Goal: Information Seeking & Learning: Learn about a topic

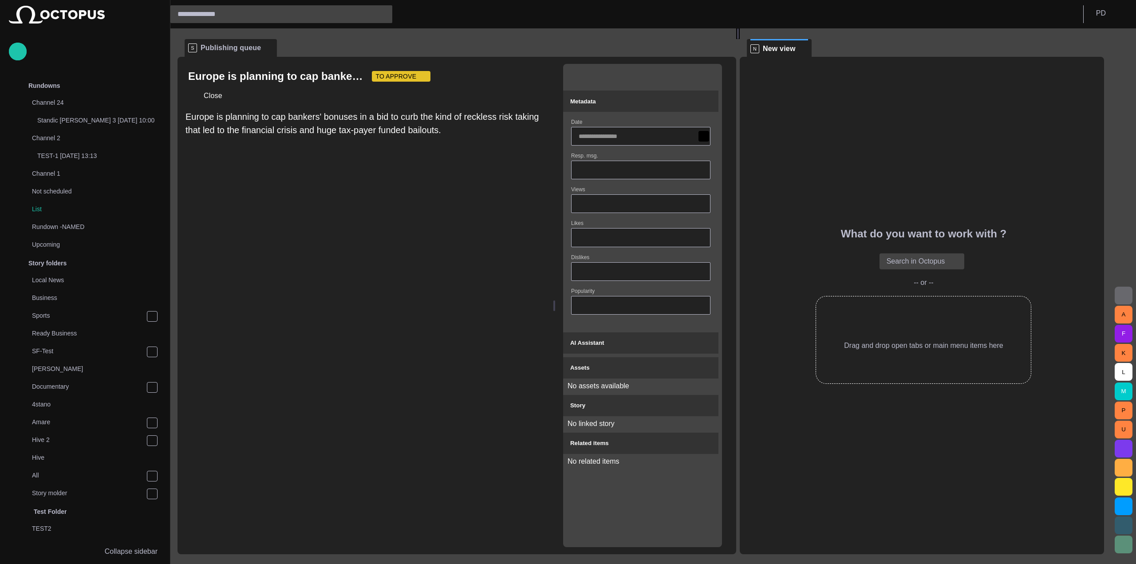
drag, startPoint x: 284, startPoint y: 216, endPoint x: 485, endPoint y: 195, distance: 202.2
click at [554, 228] on div at bounding box center [555, 306] width 4 height 498
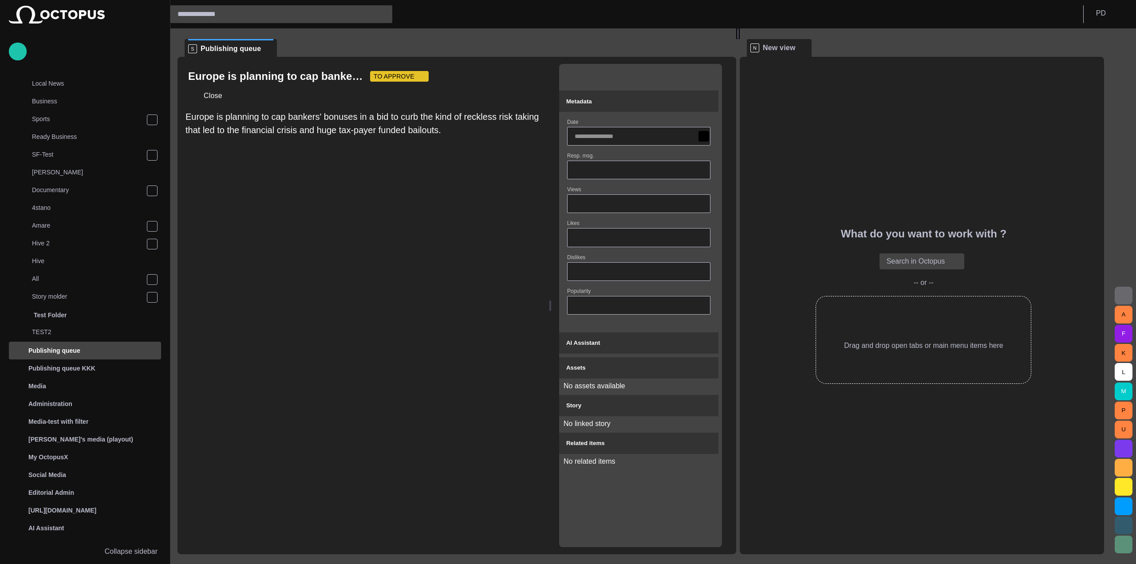
scroll to position [209, 0]
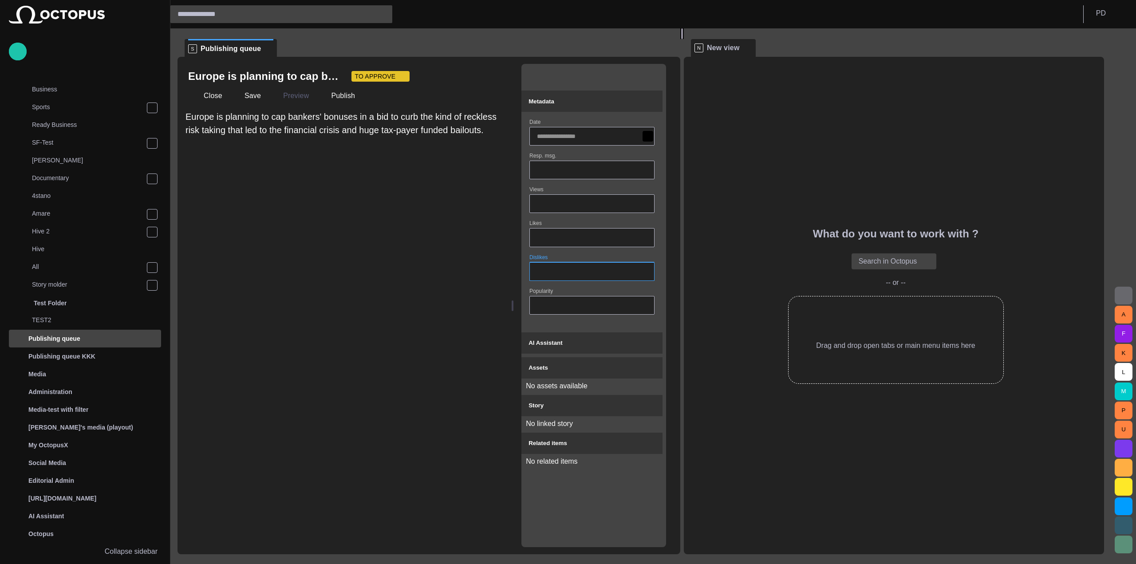
drag, startPoint x: 741, startPoint y: 273, endPoint x: 732, endPoint y: 278, distance: 10.6
click at [684, 39] on div at bounding box center [683, 33] width 4 height 11
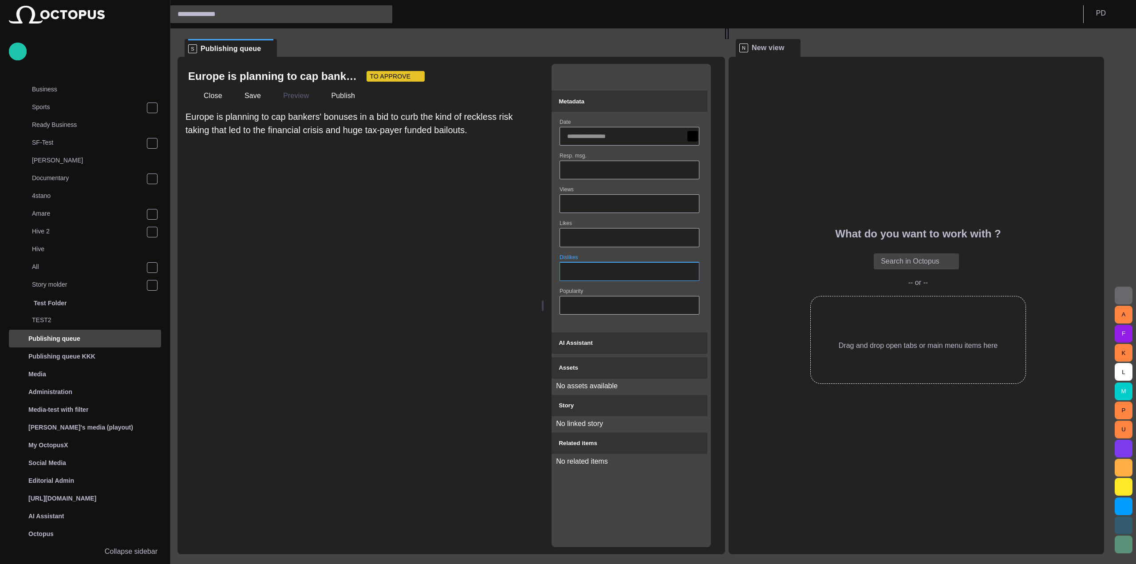
click at [700, 78] on span "button" at bounding box center [695, 76] width 9 height 9
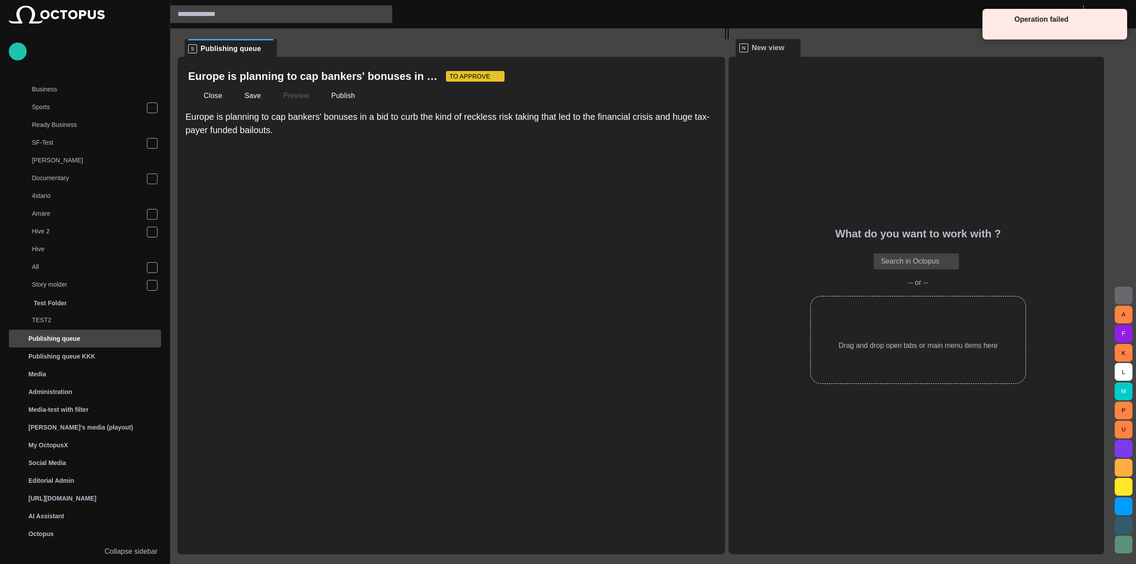
click at [702, 81] on button "button" at bounding box center [706, 76] width 18 height 18
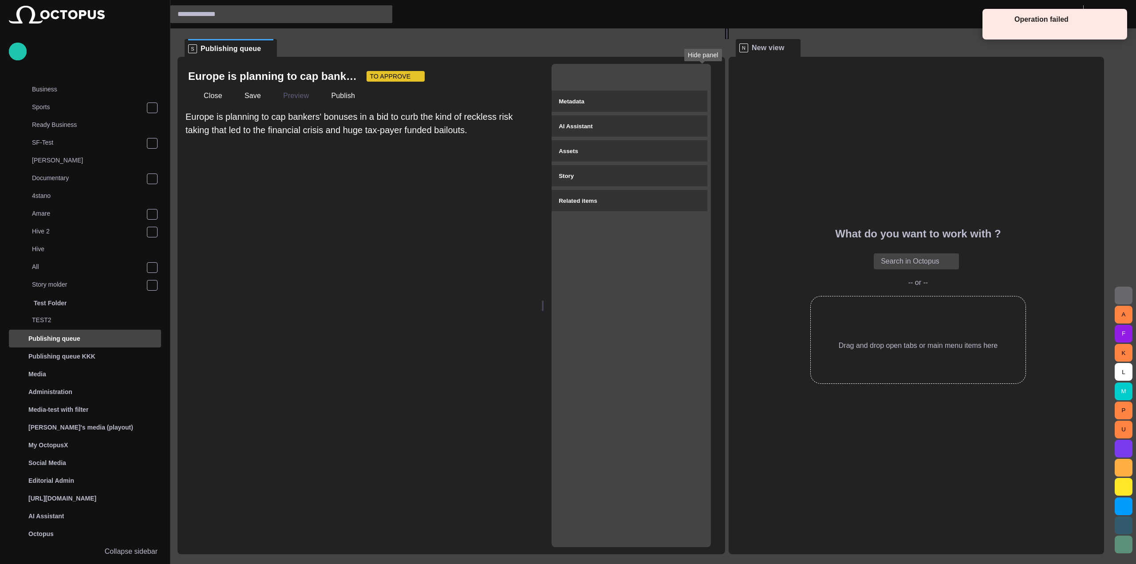
click at [701, 81] on button "button" at bounding box center [695, 76] width 18 height 18
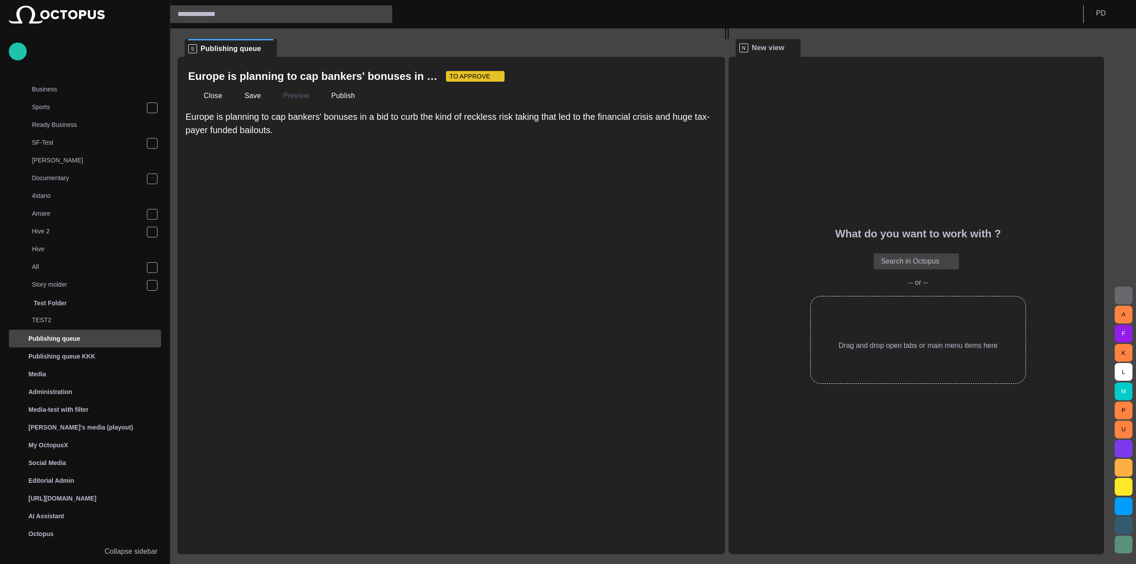
click at [704, 78] on span "button" at bounding box center [705, 76] width 9 height 9
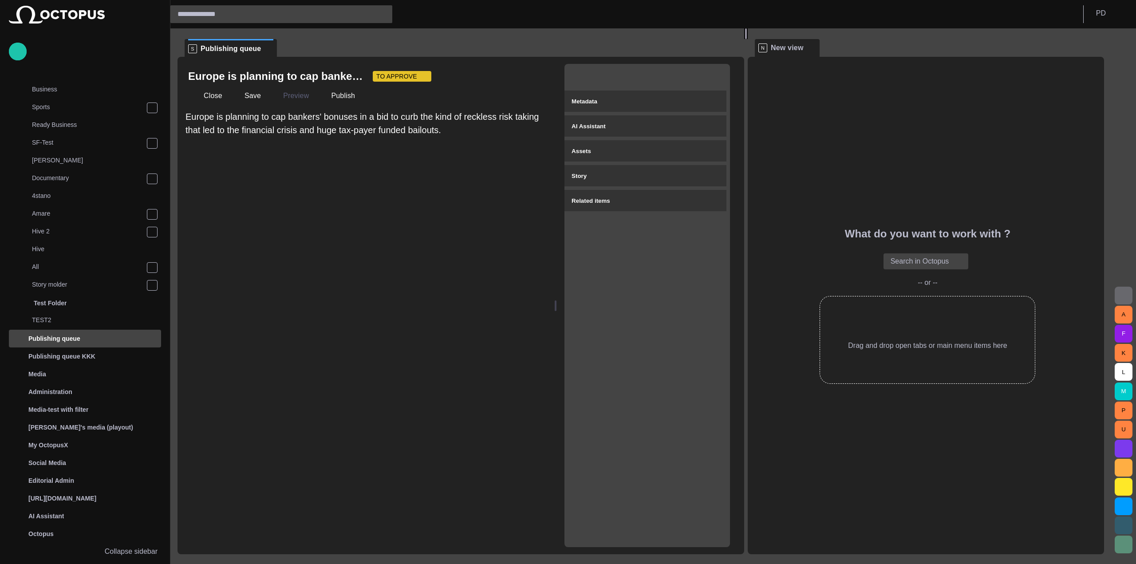
drag, startPoint x: 728, startPoint y: 249, endPoint x: 750, endPoint y: 214, distance: 40.3
click at [748, 39] on div at bounding box center [746, 33] width 4 height 11
click at [719, 78] on span "button" at bounding box center [714, 76] width 9 height 9
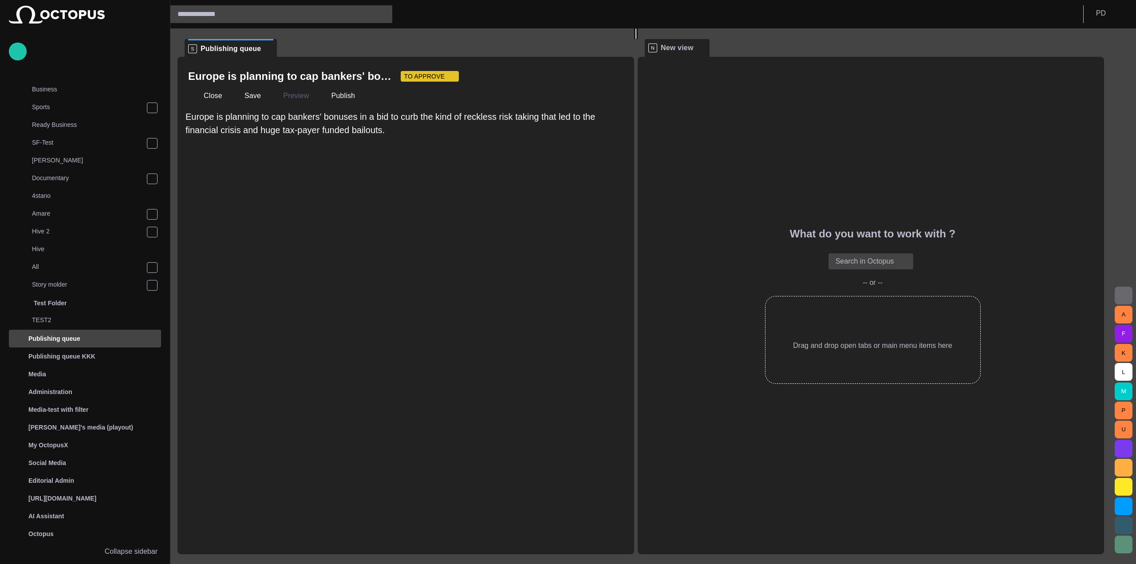
drag, startPoint x: 751, startPoint y: 226, endPoint x: 640, endPoint y: 215, distance: 111.4
click at [638, 39] on div at bounding box center [636, 33] width 4 height 11
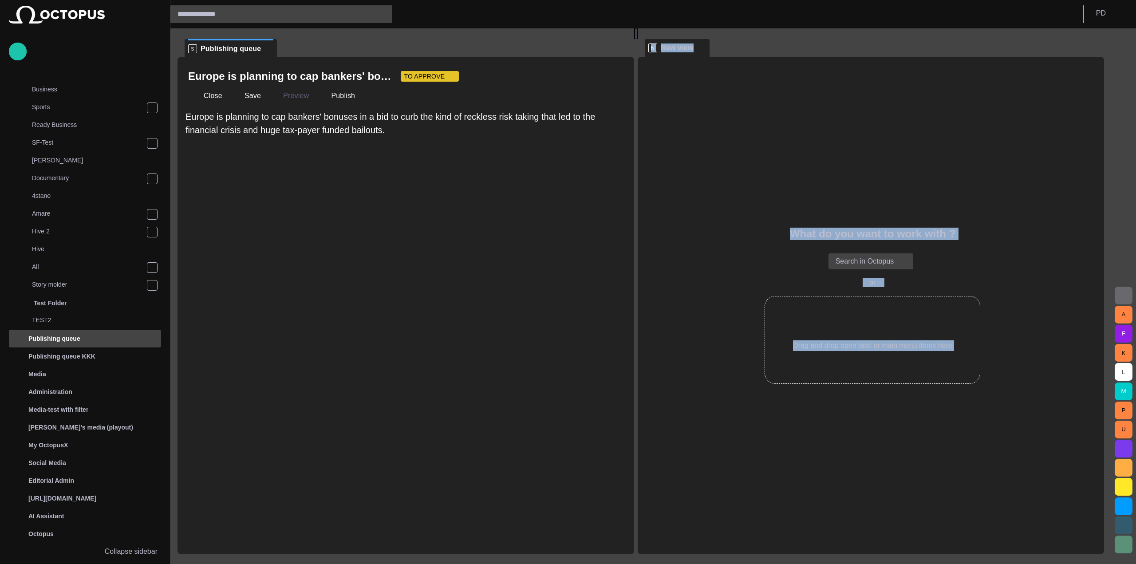
click at [618, 78] on span "button" at bounding box center [614, 76] width 9 height 9
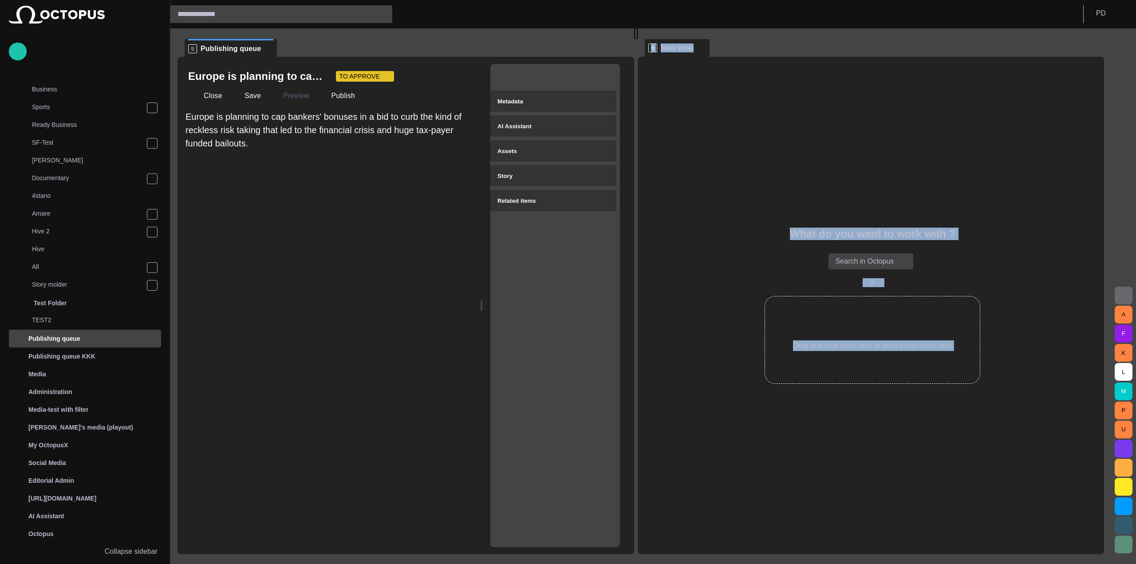
click at [609, 79] on span "button" at bounding box center [604, 76] width 9 height 9
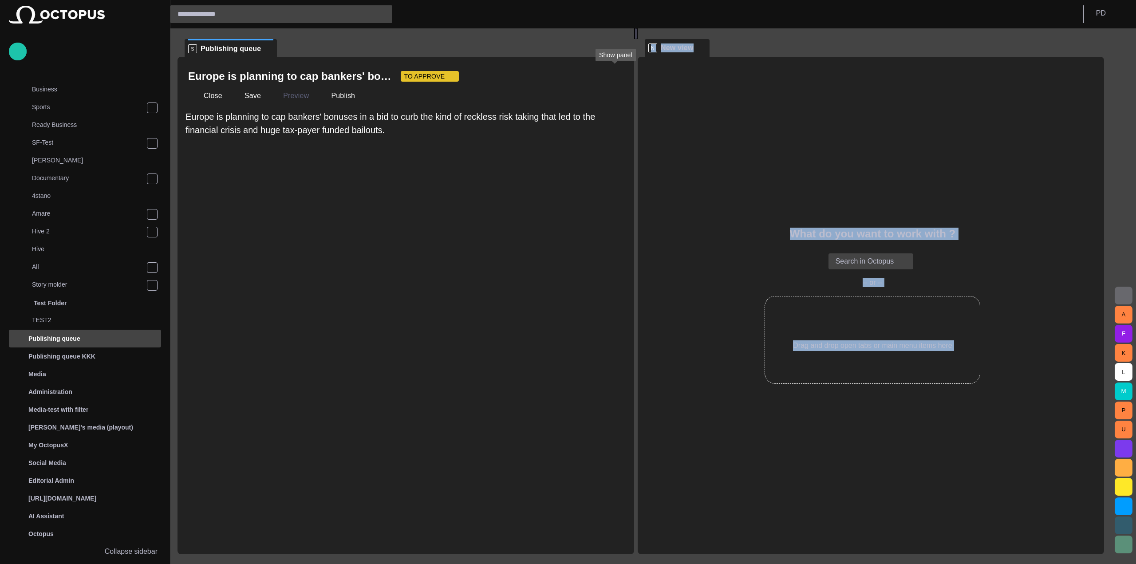
click at [613, 79] on span "button" at bounding box center [614, 76] width 9 height 9
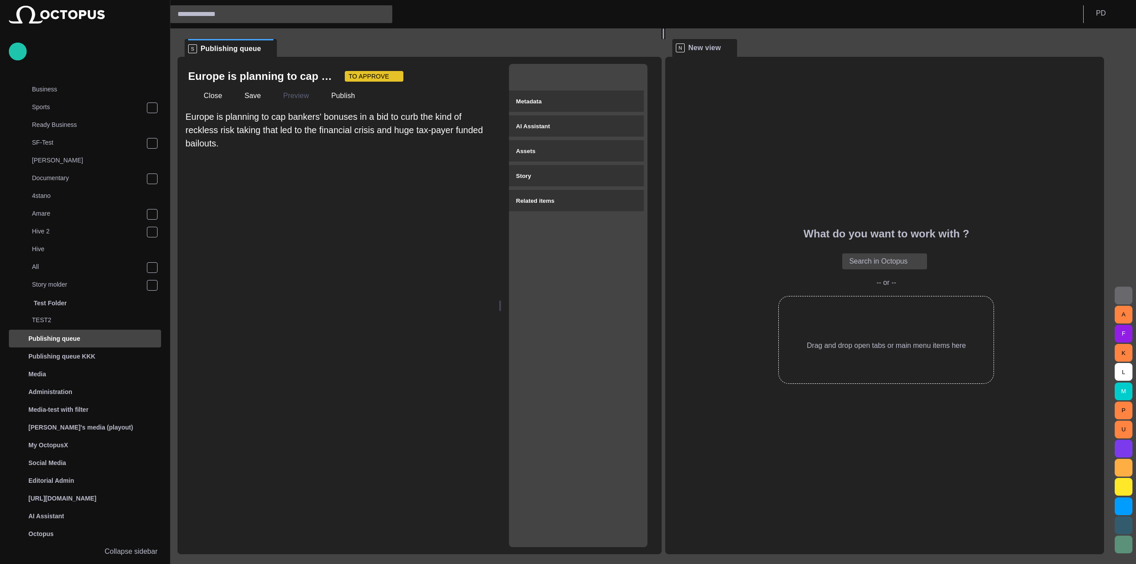
click at [665, 39] on div at bounding box center [664, 33] width 4 height 11
drag, startPoint x: 504, startPoint y: 293, endPoint x: 566, endPoint y: 286, distance: 62.1
click at [566, 286] on div "Europe is planning to cap bankers' bonuses in a bid to curb the kind of reckles…" at bounding box center [420, 306] width 484 height 498
click at [641, 81] on button "button" at bounding box center [632, 76] width 18 height 18
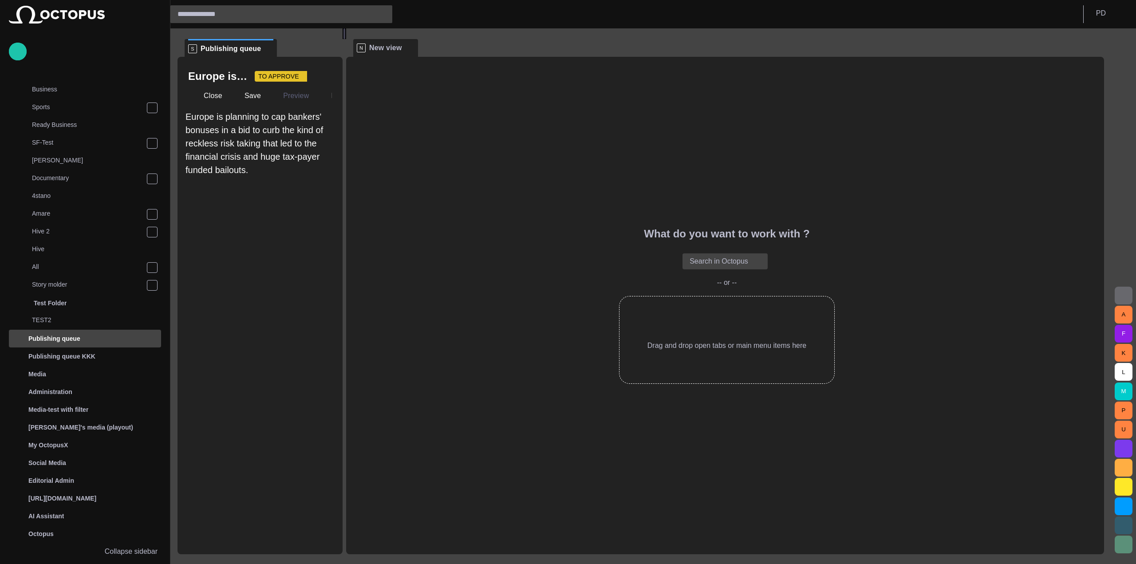
drag, startPoint x: 665, startPoint y: 301, endPoint x: 283, endPoint y: 270, distance: 383.0
click at [283, 270] on div "S Publishing queue Europe is planning to cap bankers' bonuses in a bid to curb …" at bounding box center [645, 291] width 934 height 526
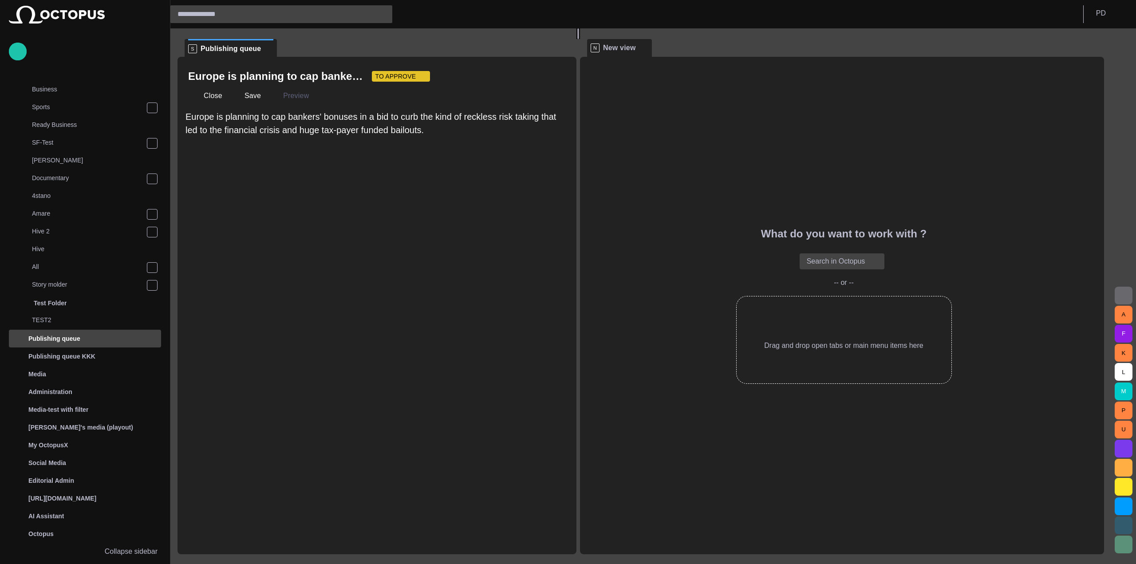
drag, startPoint x: 348, startPoint y: 203, endPoint x: 582, endPoint y: 208, distance: 234.0
click at [580, 39] on div at bounding box center [579, 33] width 4 height 11
click at [560, 76] on span "button" at bounding box center [557, 76] width 9 height 9
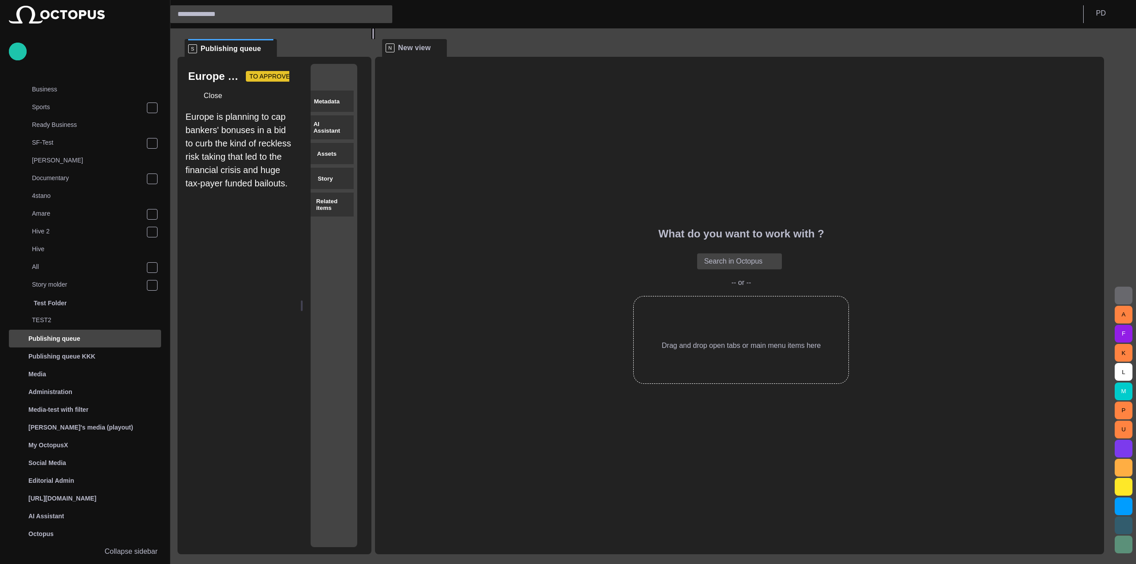
drag, startPoint x: 579, startPoint y: 279, endPoint x: 364, endPoint y: 291, distance: 214.8
click at [372, 39] on div at bounding box center [374, 33] width 4 height 11
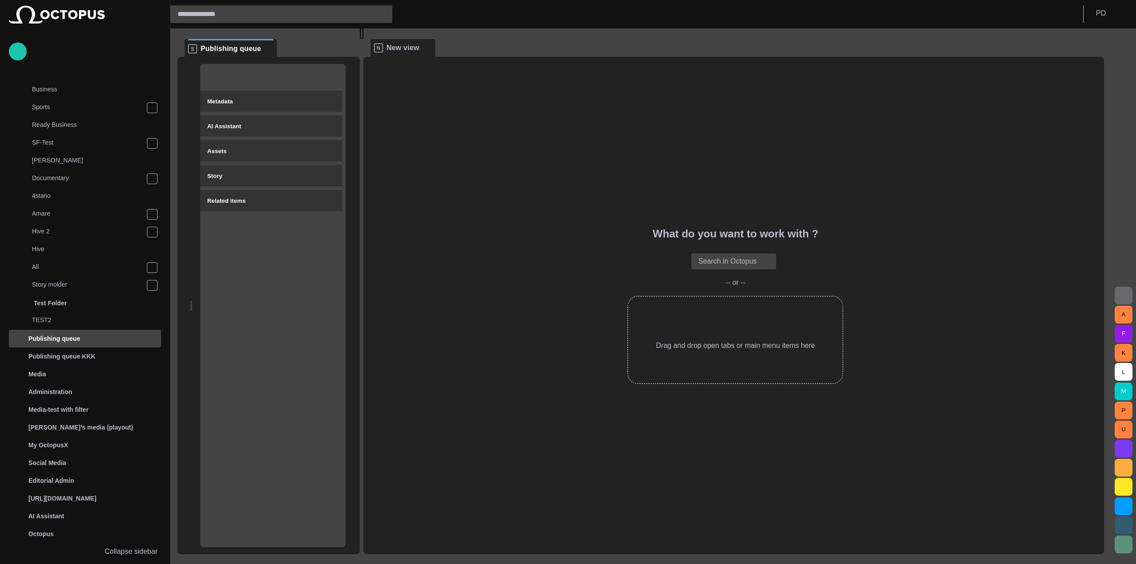
drag, startPoint x: 299, startPoint y: 141, endPoint x: 332, endPoint y: 141, distance: 32.8
click at [332, 141] on div "Europe is planning to cap bankers' bonuses in a bid to curb the kind of reckles…" at bounding box center [269, 306] width 182 height 498
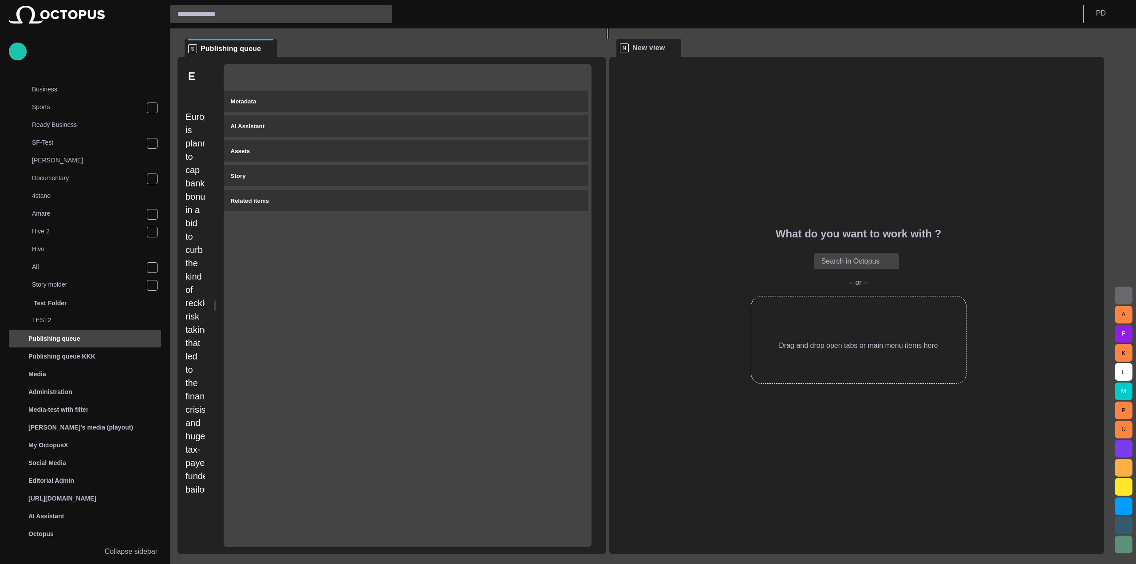
drag, startPoint x: 364, startPoint y: 176, endPoint x: 656, endPoint y: 175, distance: 291.7
click at [609, 39] on div at bounding box center [608, 33] width 4 height 11
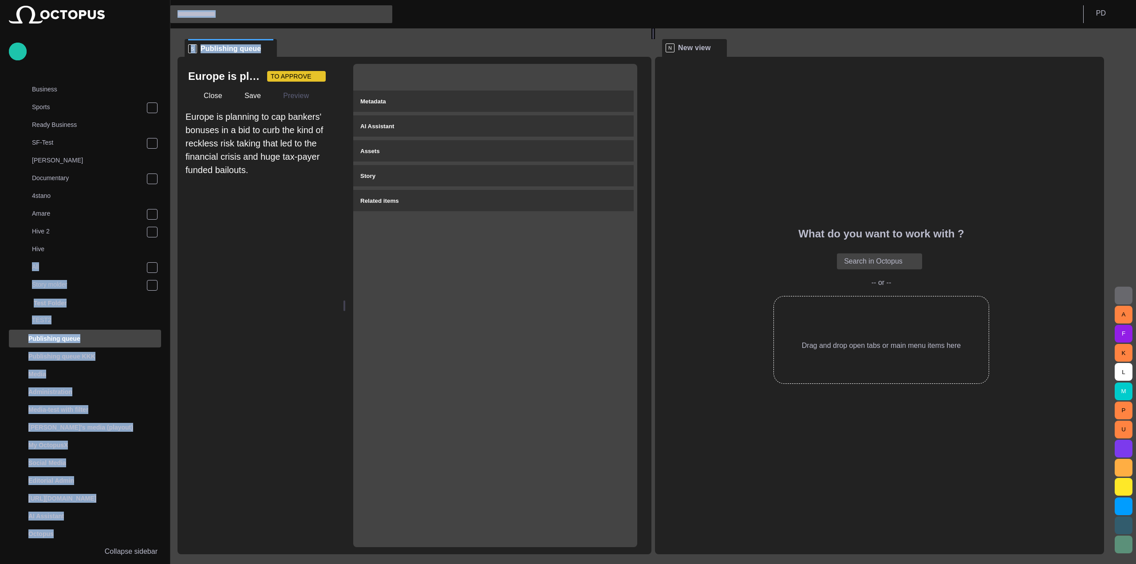
drag, startPoint x: 222, startPoint y: 290, endPoint x: 167, endPoint y: 266, distance: 59.4
click at [167, 266] on div "Story Rundown Rundowns Channel 24 Standic [PERSON_NAME] 3 [DATE] 10:00 Channel …" at bounding box center [568, 282] width 1136 height 564
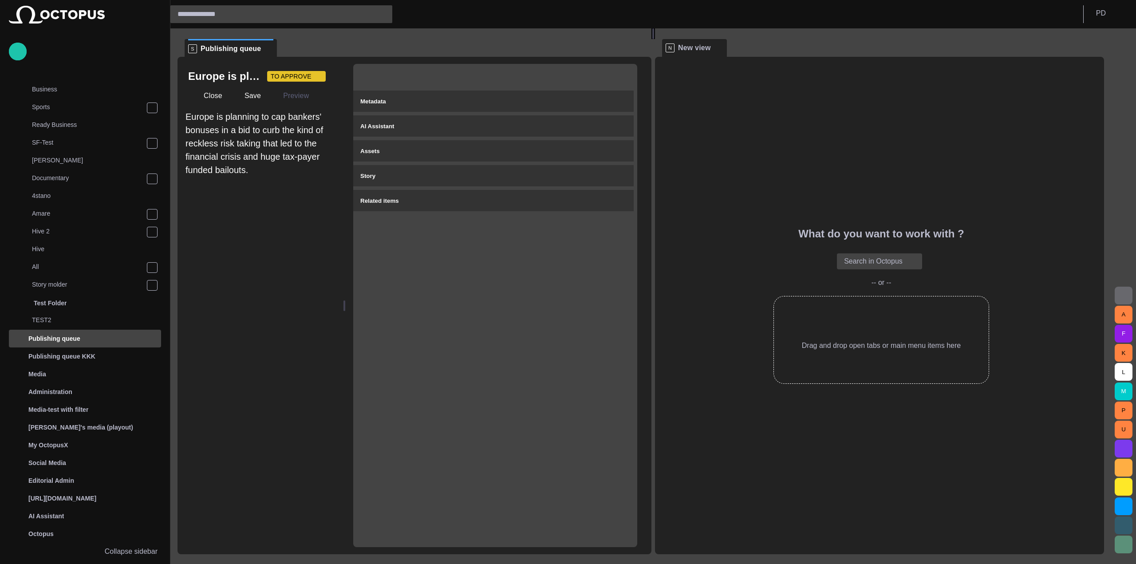
click at [547, 313] on div "Metadata AI Assistant Assets Story Related items" at bounding box center [495, 305] width 284 height 483
